Goal: Task Accomplishment & Management: Complete application form

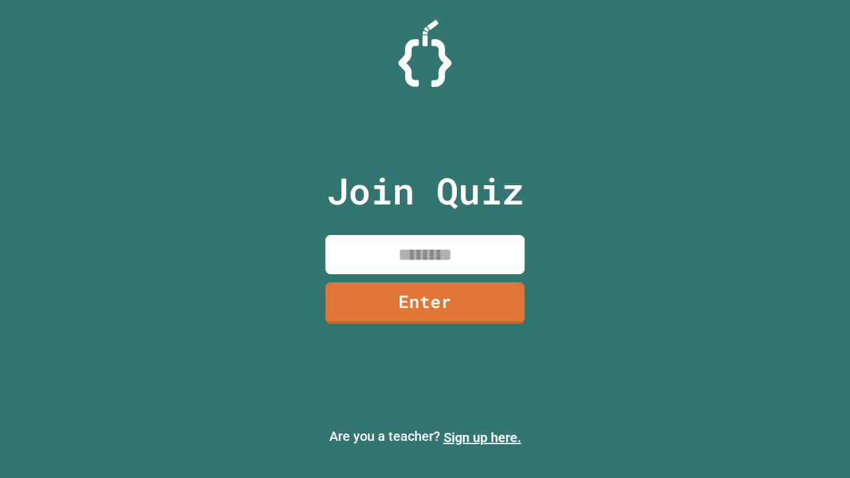
click at [482, 438] on link "Sign up here." at bounding box center [483, 438] width 78 height 16
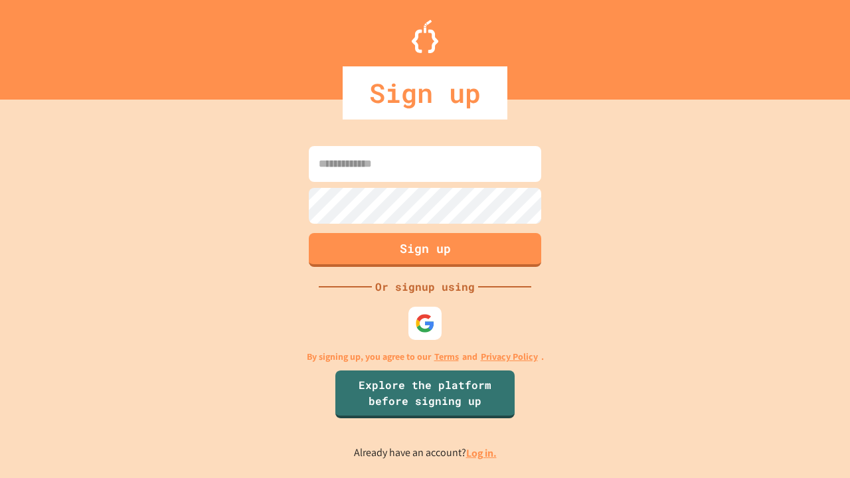
click at [482, 453] on link "Log in." at bounding box center [481, 453] width 31 height 14
